Goal: Information Seeking & Learning: Check status

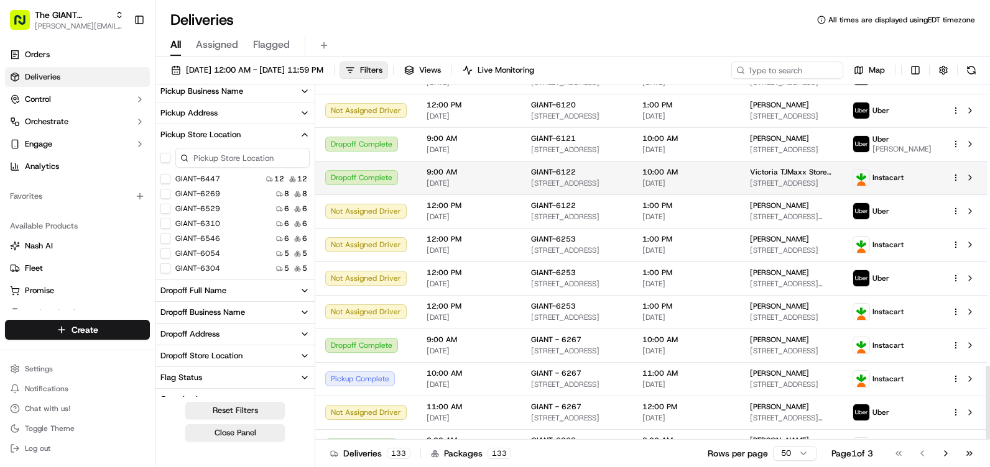
scroll to position [1355, 0]
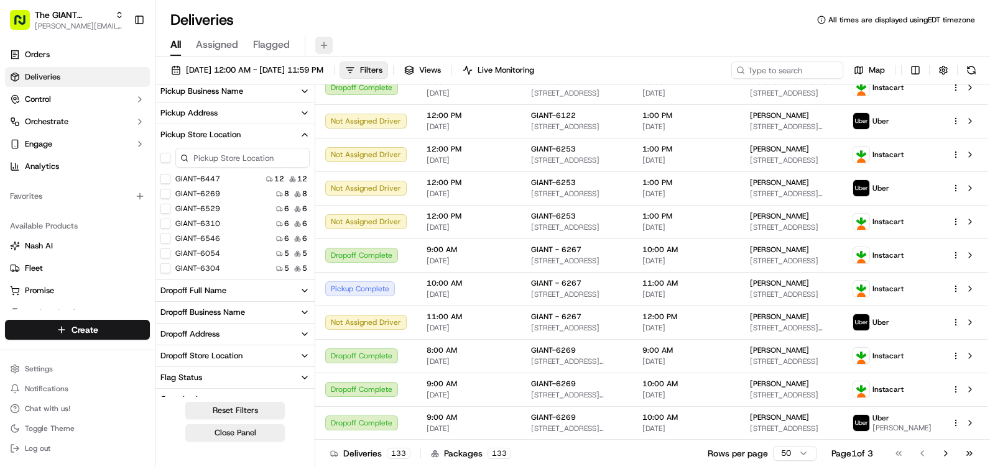
click at [321, 44] on button at bounding box center [323, 45] width 17 height 17
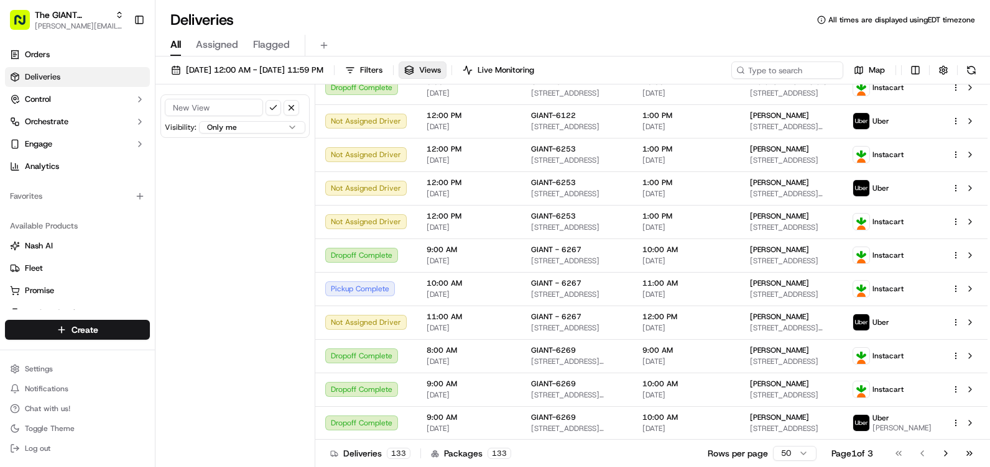
click at [174, 44] on span "All" at bounding box center [175, 44] width 11 height 15
click at [323, 44] on button at bounding box center [323, 45] width 17 height 17
click at [212, 66] on span "[DATE] 12:00 AM - [DATE] 11:59 PM" at bounding box center [254, 70] width 137 height 11
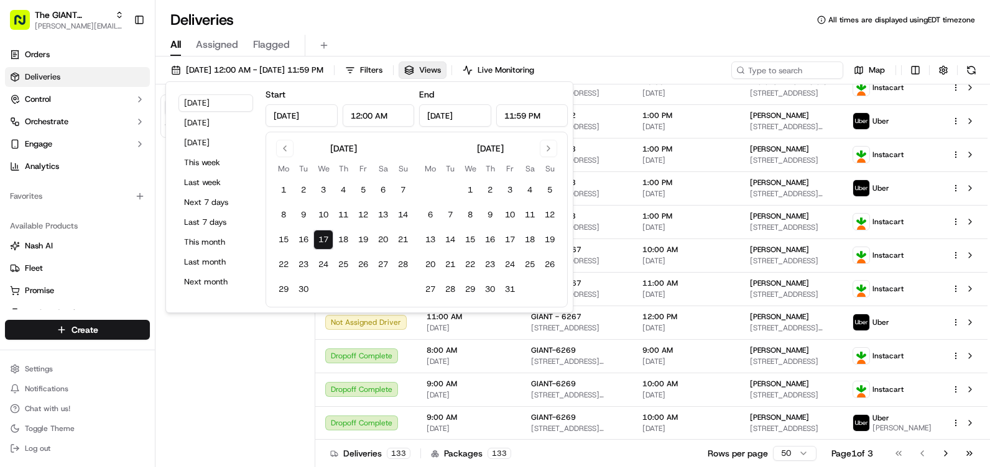
click at [322, 233] on button "17" at bounding box center [323, 240] width 20 height 20
click at [428, 41] on div "All Assigned Flagged" at bounding box center [572, 46] width 834 height 22
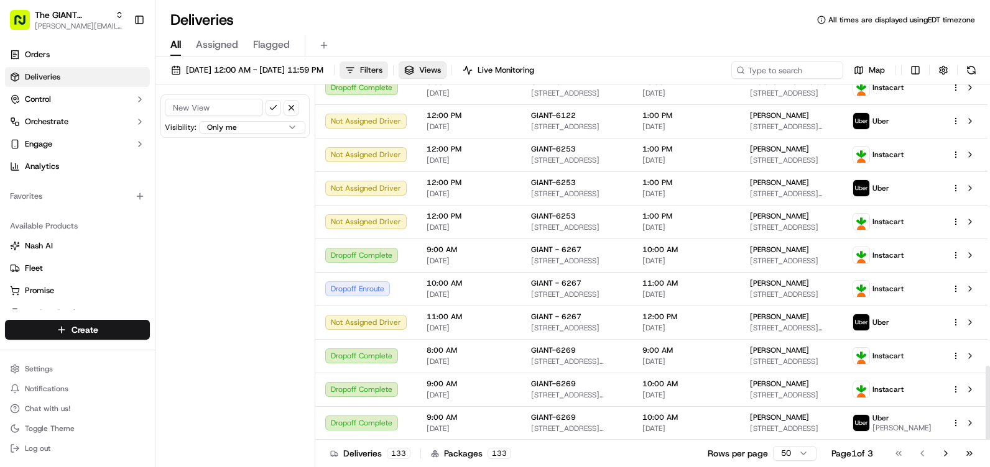
click at [382, 65] on span "Filters" at bounding box center [371, 70] width 22 height 11
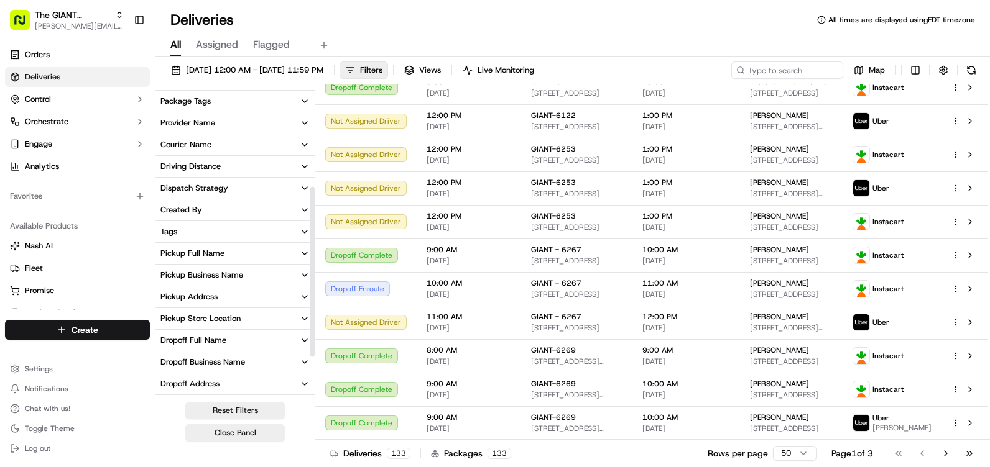
scroll to position [186, 0]
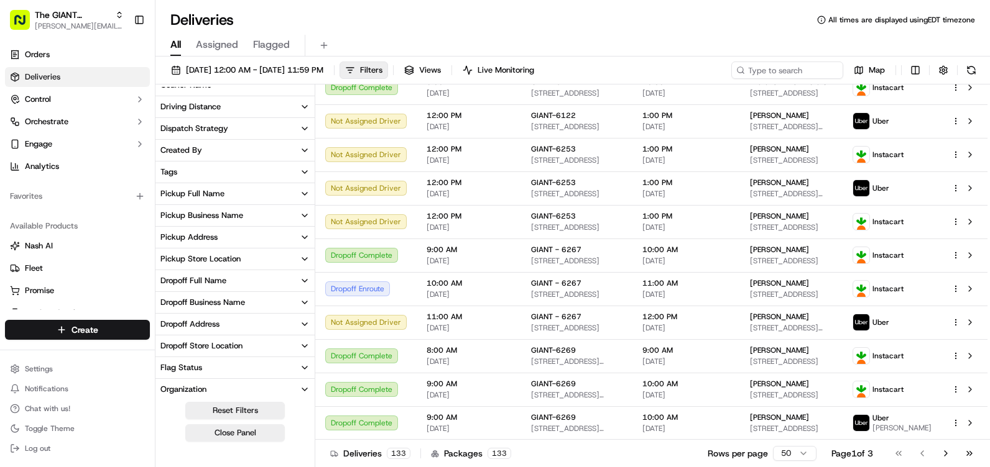
click at [195, 254] on div "Pickup Store Location" at bounding box center [200, 259] width 80 height 11
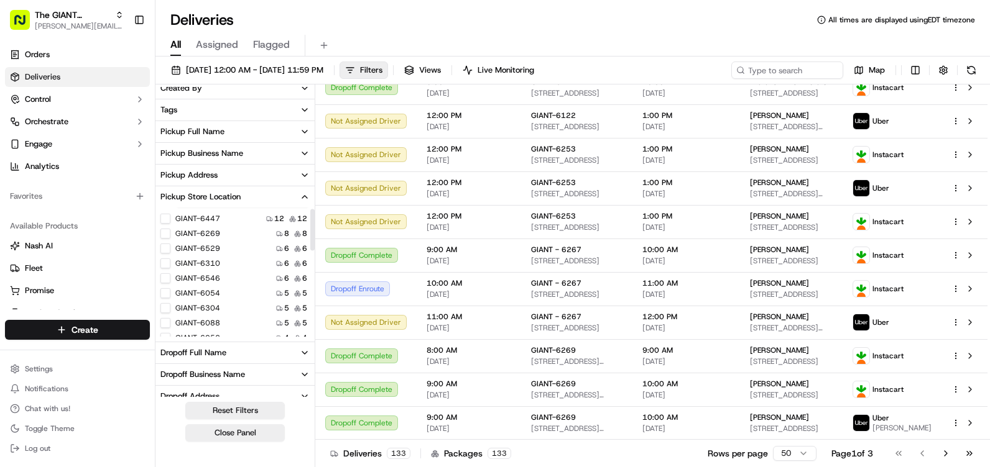
scroll to position [0, 0]
click at [215, 221] on input at bounding box center [242, 220] width 134 height 20
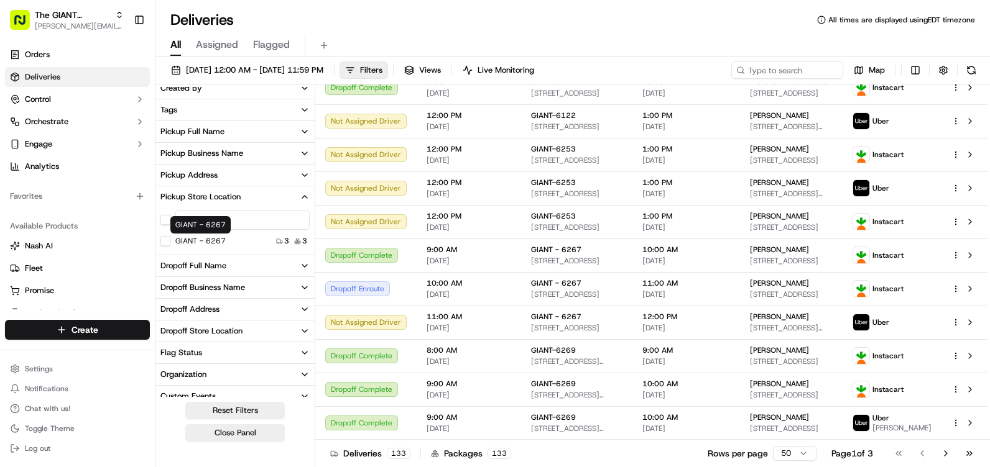
type input "6267"
click at [165, 239] on button "GIANT - 6267" at bounding box center [165, 241] width 10 height 10
